Goal: Task Accomplishment & Management: Complete application form

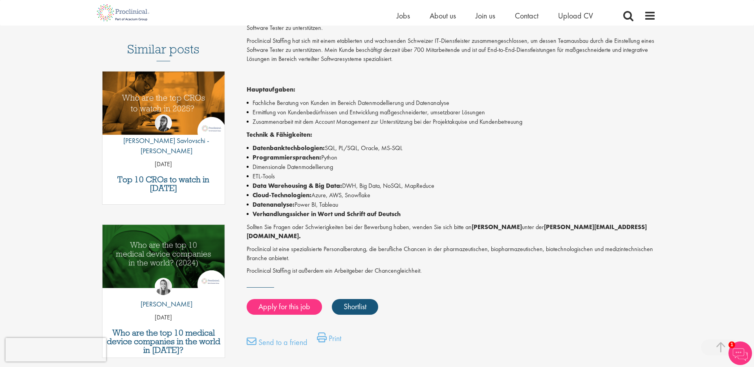
scroll to position [218, 0]
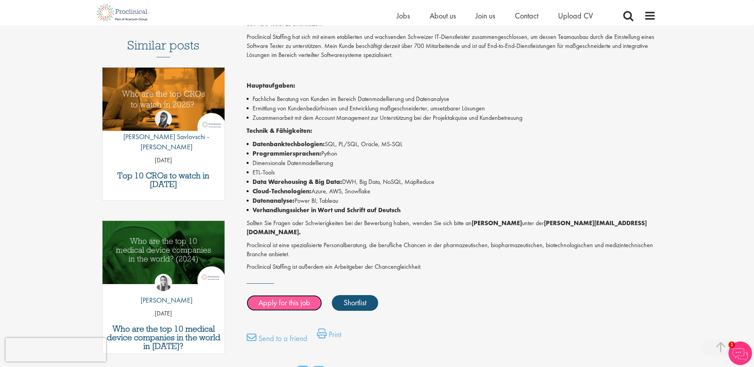
click at [270, 295] on link "Apply for this job" at bounding box center [284, 303] width 75 height 16
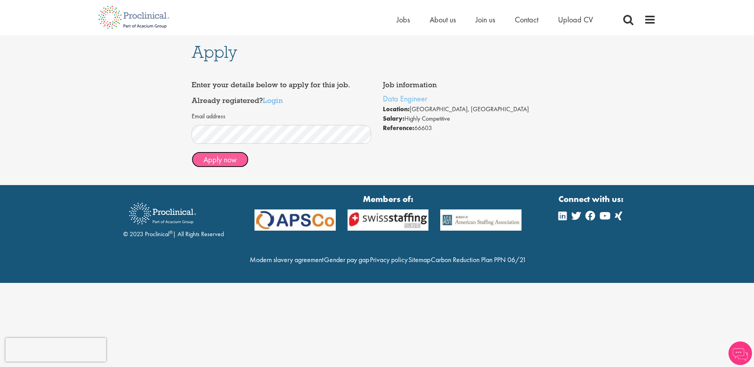
click at [206, 159] on button "Apply now" at bounding box center [220, 160] width 57 height 16
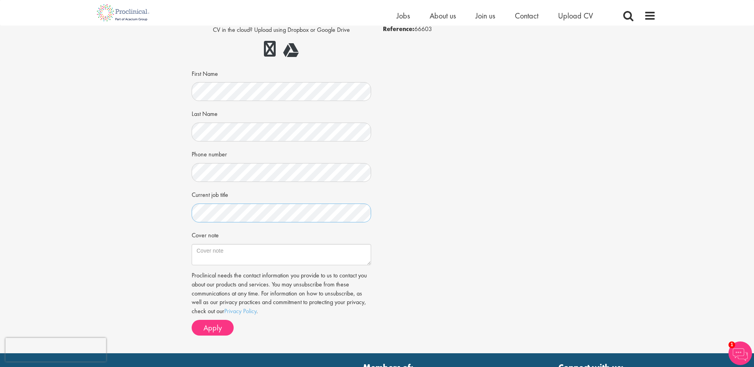
scroll to position [88, 0]
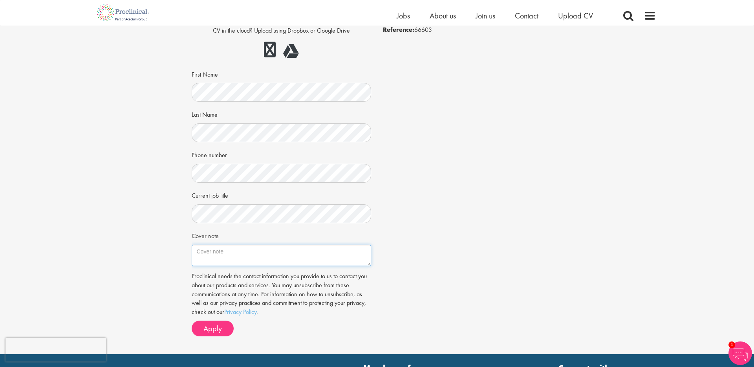
click at [216, 253] on textarea "Cover note" at bounding box center [282, 255] width 180 height 21
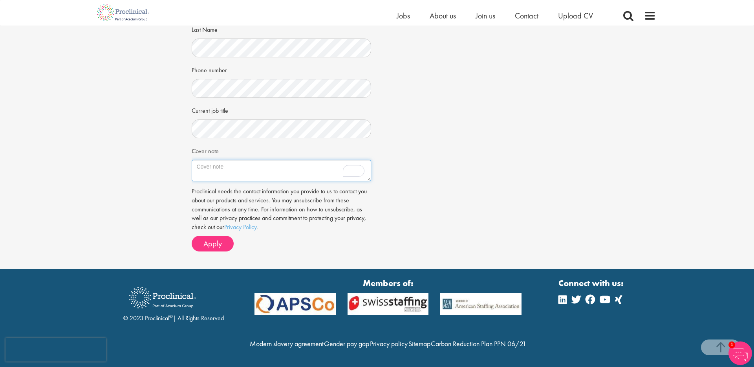
scroll to position [190, 0]
click at [215, 239] on span "Apply" at bounding box center [213, 244] width 18 height 10
